Goal: Transaction & Acquisition: Subscribe to service/newsletter

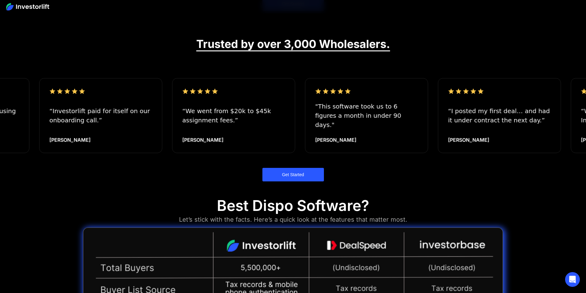
scroll to position [586, 0]
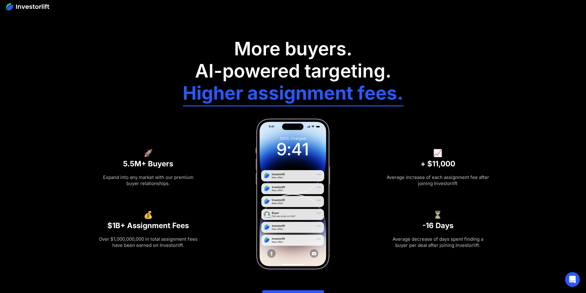
scroll to position [747, 0]
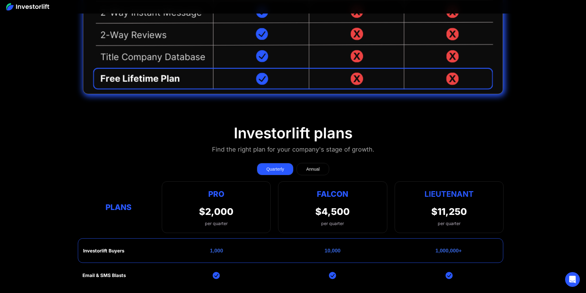
click at [275, 166] on div "Quarterly" at bounding box center [275, 169] width 18 height 6
